Goal: Feedback & Contribution: Submit feedback/report problem

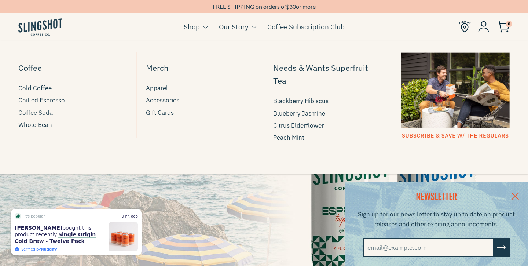
click at [41, 112] on span "Coffee Soda" at bounding box center [35, 113] width 34 height 10
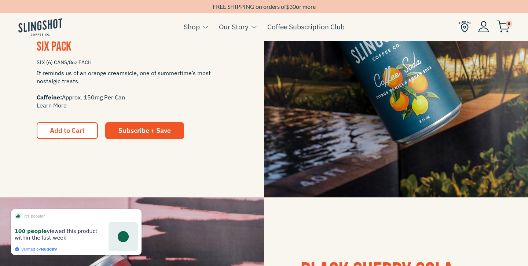
scroll to position [240, 0]
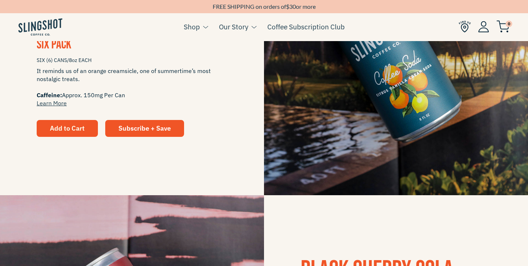
click at [74, 130] on span "Add to Cart" at bounding box center [67, 128] width 35 height 8
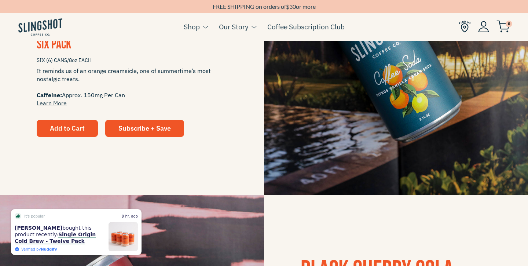
click at [72, 127] on span "Add to Cart" at bounding box center [67, 128] width 35 height 8
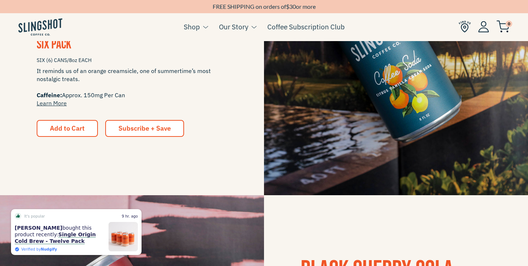
click at [132, 128] on span "Subscribe + Save" at bounding box center [144, 128] width 52 height 8
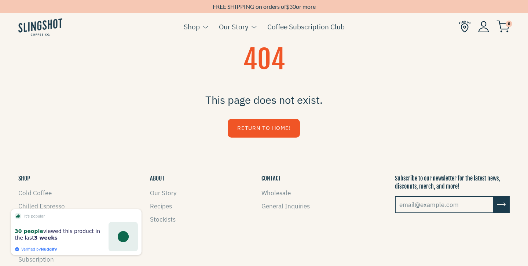
click at [403, 205] on input "email@example.com" at bounding box center [444, 204] width 99 height 17
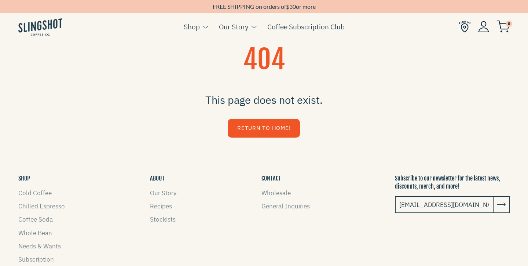
type input "suelamb@rocketmail.com"
click at [501, 203] on icon "submit" at bounding box center [501, 205] width 9 height 10
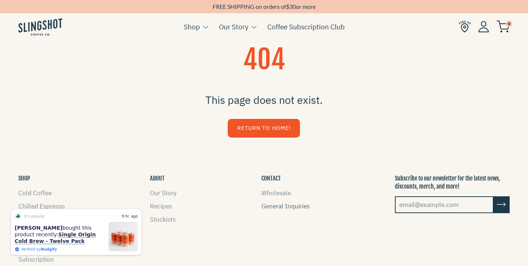
click at [285, 206] on link "General Inquiries" at bounding box center [285, 206] width 48 height 8
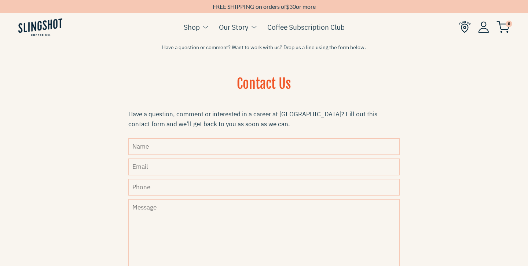
scroll to position [175, 0]
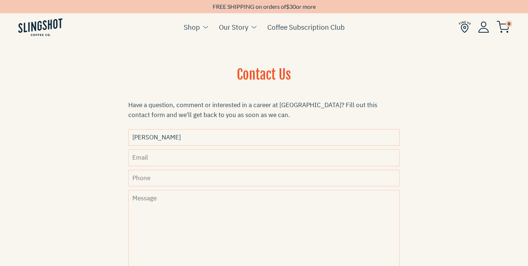
type input "Deborah"
type input "suelamb@rocketmail.com"
type input "252 267 5086"
click at [142, 205] on textarea "Message" at bounding box center [263, 243] width 271 height 106
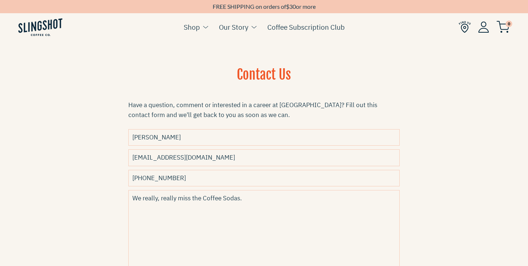
click at [407, 214] on div "Contact Us Have a question, comment or interested in a career at Slingshot? Fil…" at bounding box center [264, 197] width 308 height 262
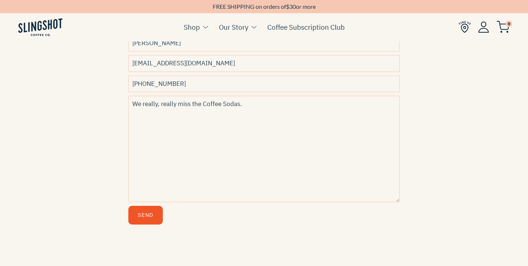
scroll to position [274, 0]
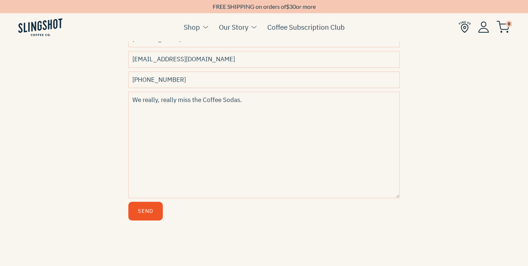
click at [251, 102] on textarea "We really, really miss the Coffee Sodas." at bounding box center [263, 145] width 271 height 106
type textarea "We really, really miss the Coffee Sodas. I'd like them to be on the availabilit…"
click at [144, 210] on button "Send" at bounding box center [145, 211] width 34 height 19
click at [149, 210] on button "Send" at bounding box center [145, 211] width 34 height 19
click at [145, 80] on input "252 267 5086" at bounding box center [263, 79] width 271 height 16
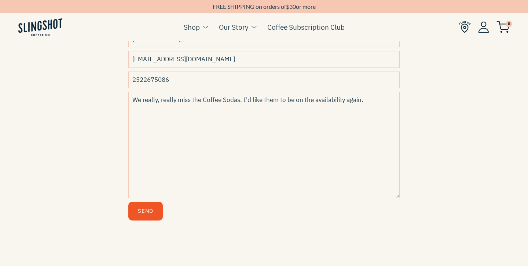
click at [142, 210] on button "Send" at bounding box center [145, 211] width 34 height 19
click at [144, 79] on input "2522675086" at bounding box center [263, 79] width 271 height 16
click at [144, 211] on button "Send" at bounding box center [145, 211] width 34 height 19
click at [148, 209] on button "Send" at bounding box center [145, 211] width 34 height 19
click at [131, 79] on input "252-267-5086" at bounding box center [263, 79] width 271 height 16
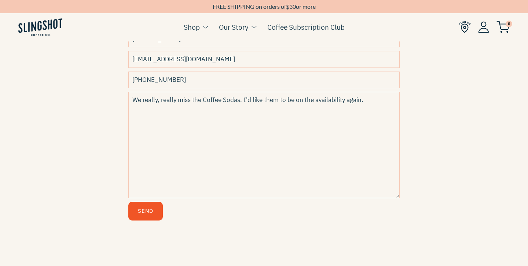
click at [144, 212] on button "Send" at bounding box center [145, 211] width 34 height 19
click at [139, 79] on input "1-252-267-5086" at bounding box center [263, 79] width 271 height 16
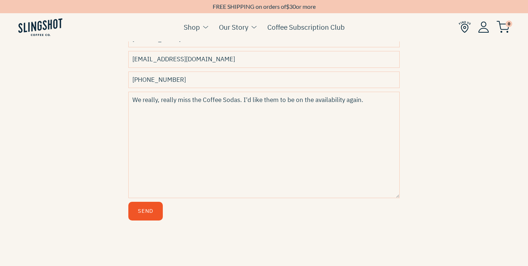
type input "252-267-5086"
click at [149, 206] on button "Send" at bounding box center [145, 211] width 34 height 19
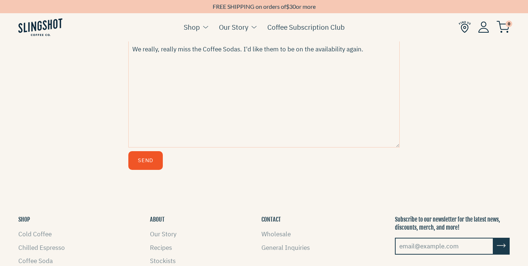
scroll to position [360, 0]
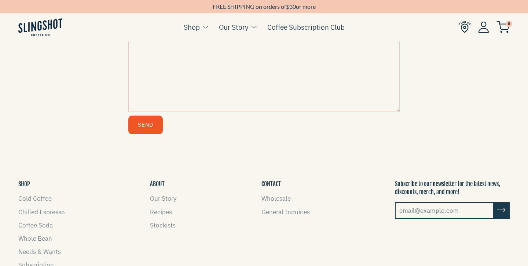
click at [144, 124] on button "Send" at bounding box center [145, 124] width 34 height 19
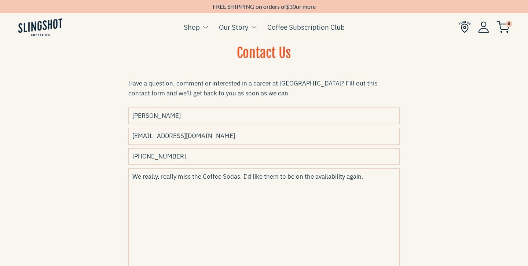
scroll to position [169, 0]
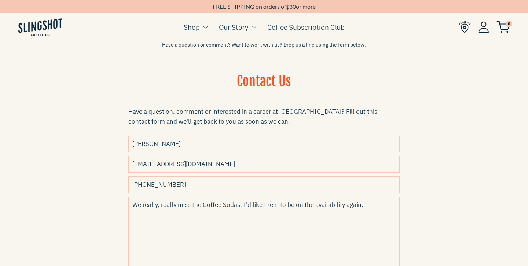
click at [179, 183] on input "252-267-5086" at bounding box center [263, 184] width 271 height 16
click at [393, 183] on input "252-267-5086" at bounding box center [263, 184] width 271 height 16
click at [389, 183] on input "252-267-5086" at bounding box center [263, 184] width 271 height 16
click at [385, 235] on textarea "We really, really miss the Coffee Sodas. I'd like them to be on the availabilit…" at bounding box center [263, 250] width 271 height 106
click at [407, 211] on div "Contact Us Have a question, comment or interested in a career at Slingshot? Fil…" at bounding box center [264, 203] width 308 height 262
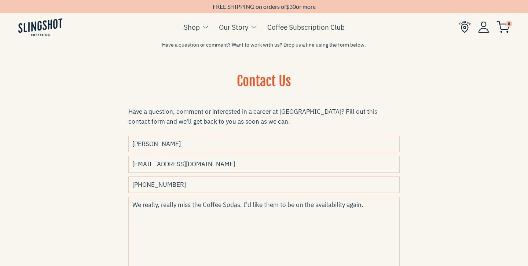
click at [344, 204] on textarea "We really, really miss the Coffee Sodas. I'd like them to be on the availabilit…" at bounding box center [263, 250] width 271 height 106
click at [372, 210] on textarea "We really, really miss the Coffee Sodas. I'd like them to be on the available a…" at bounding box center [263, 250] width 271 height 106
type textarea "We really, really miss the Coffee Sodas. I'd like them to be on the available a…"
click at [401, 204] on div "Contact Us Have a question, comment or interested in a career at Slingshot? Fil…" at bounding box center [264, 203] width 308 height 262
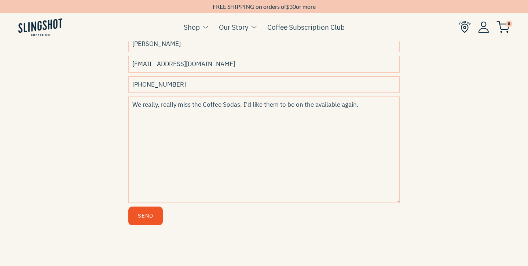
scroll to position [269, 0]
click at [142, 217] on button "Send" at bounding box center [145, 215] width 34 height 19
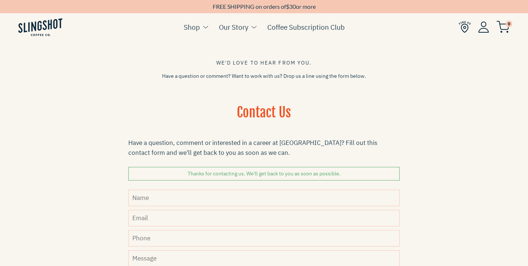
scroll to position [140, 0]
